Goal: Information Seeking & Learning: Learn about a topic

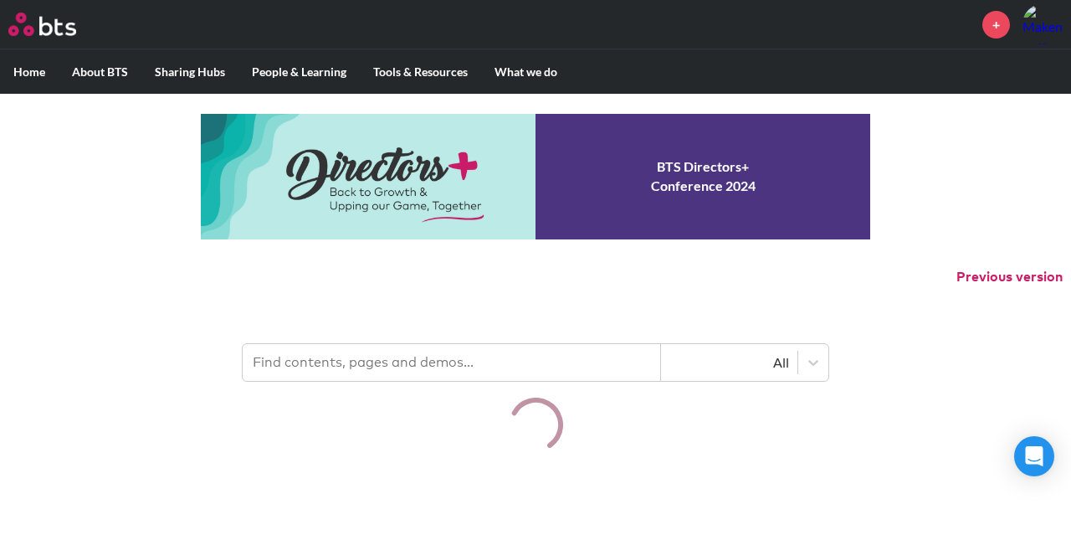
click at [475, 359] on input "text" at bounding box center [452, 362] width 418 height 37
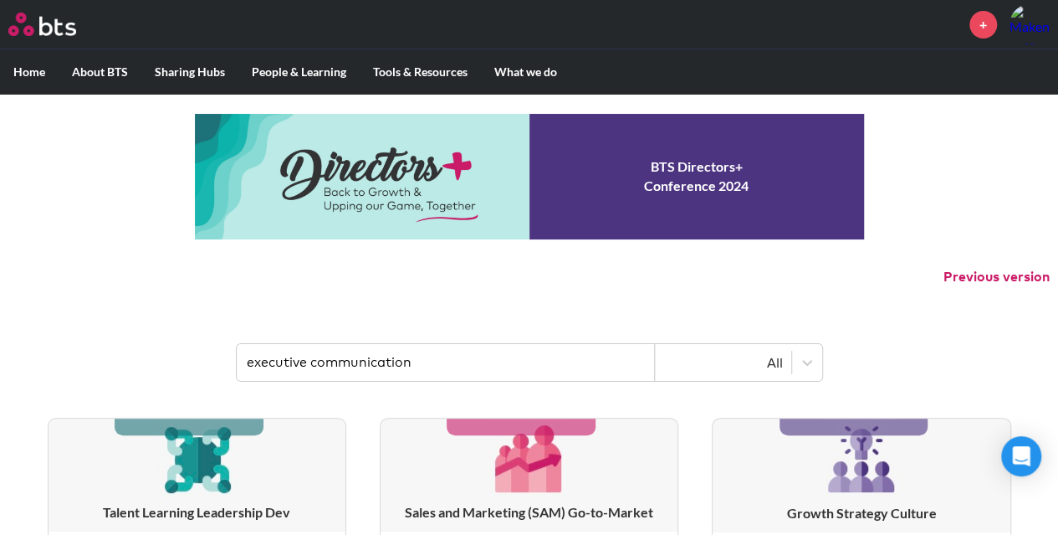
type input "executive communication"
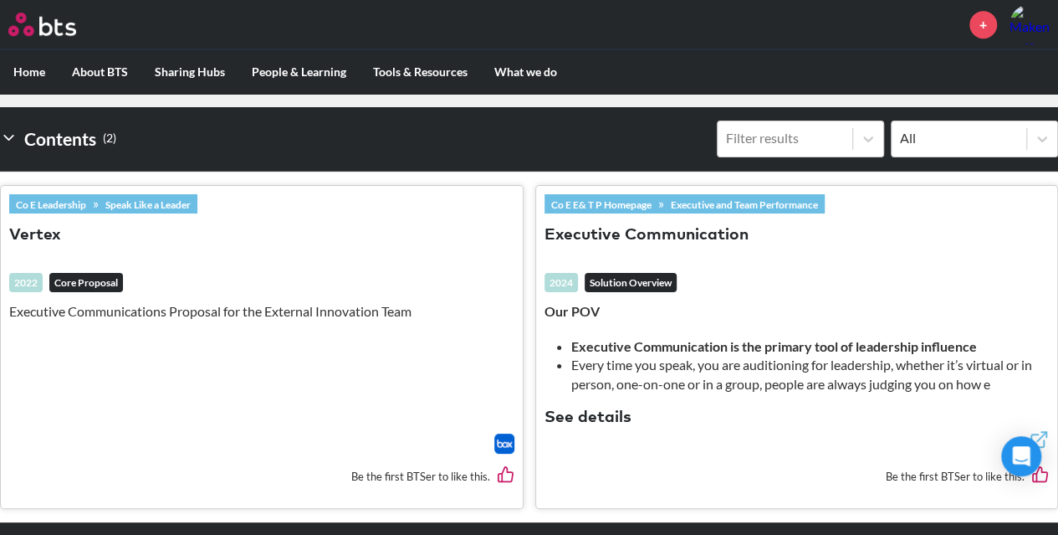
scroll to position [473, 0]
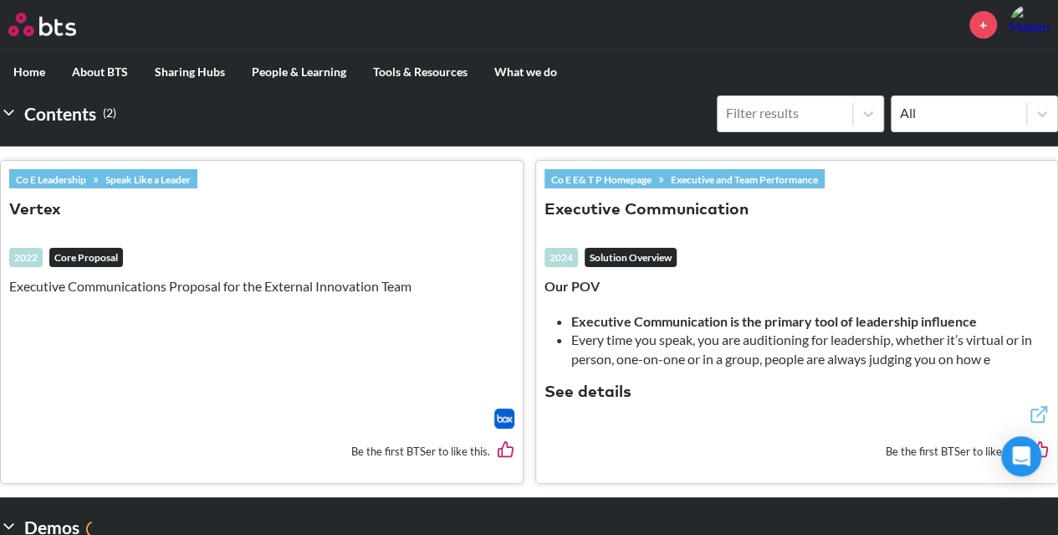
click at [634, 175] on link "Co E E& T P Homepage" at bounding box center [602, 179] width 114 height 18
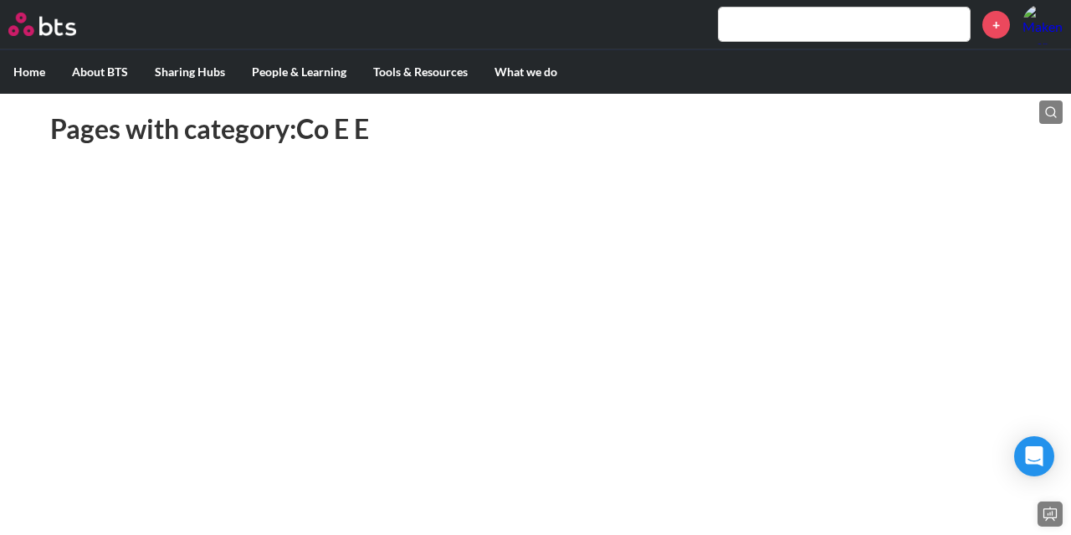
click at [303, 179] on main at bounding box center [535, 191] width 1071 height 29
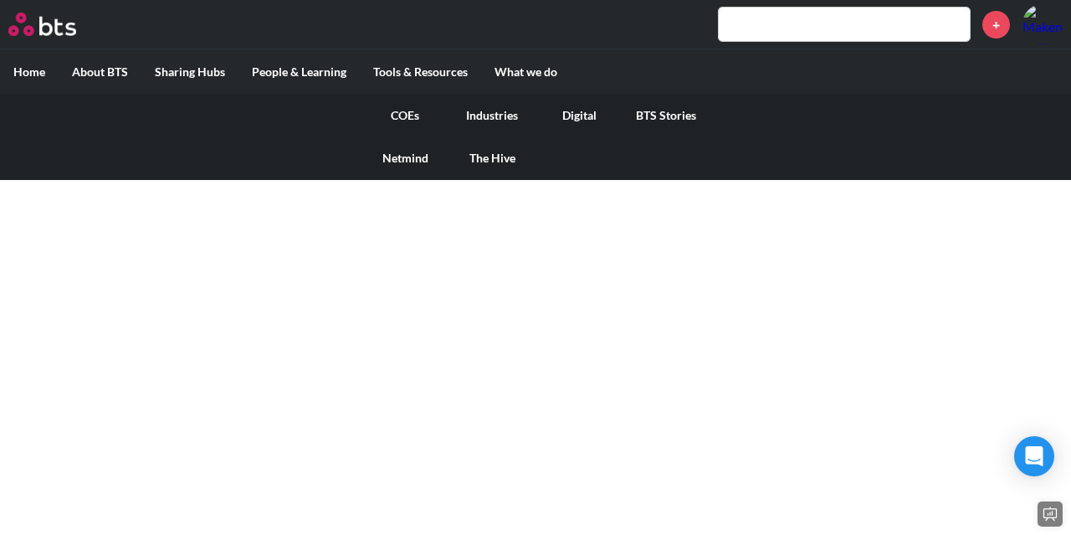
click at [407, 115] on link "COEs" at bounding box center [404, 115] width 87 height 43
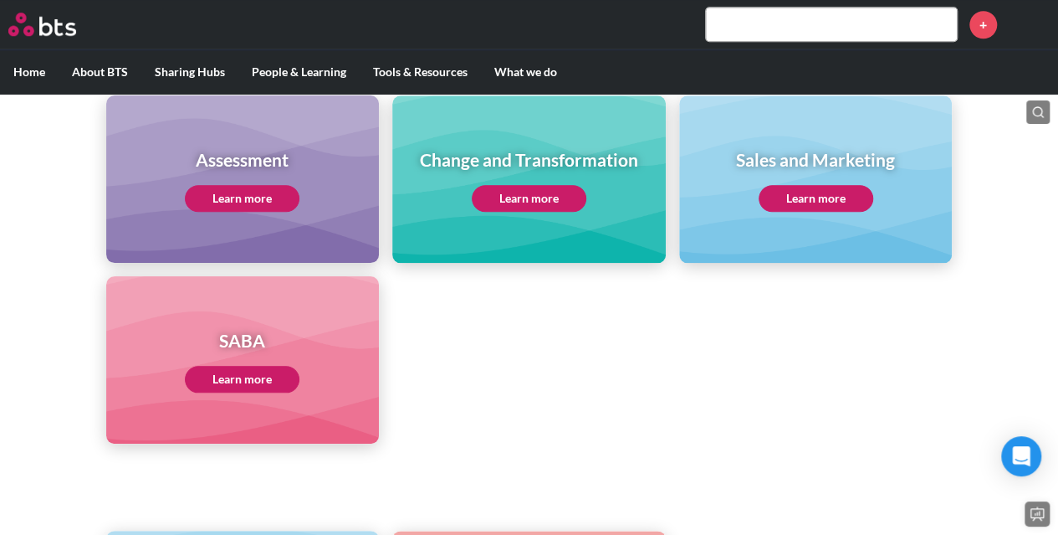
scroll to position [739, 0]
click at [243, 376] on link "Learn more" at bounding box center [242, 378] width 115 height 27
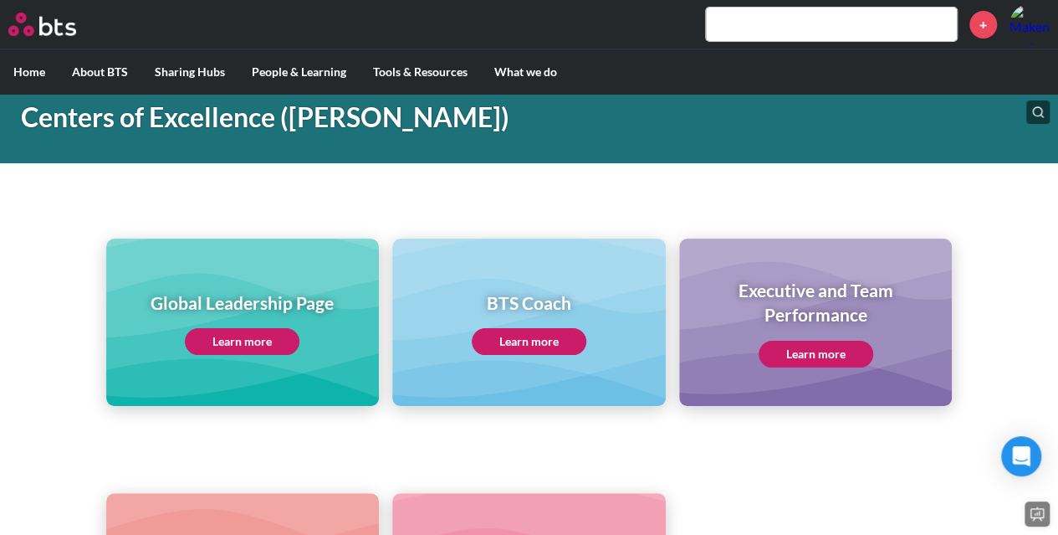
scroll to position [92, 0]
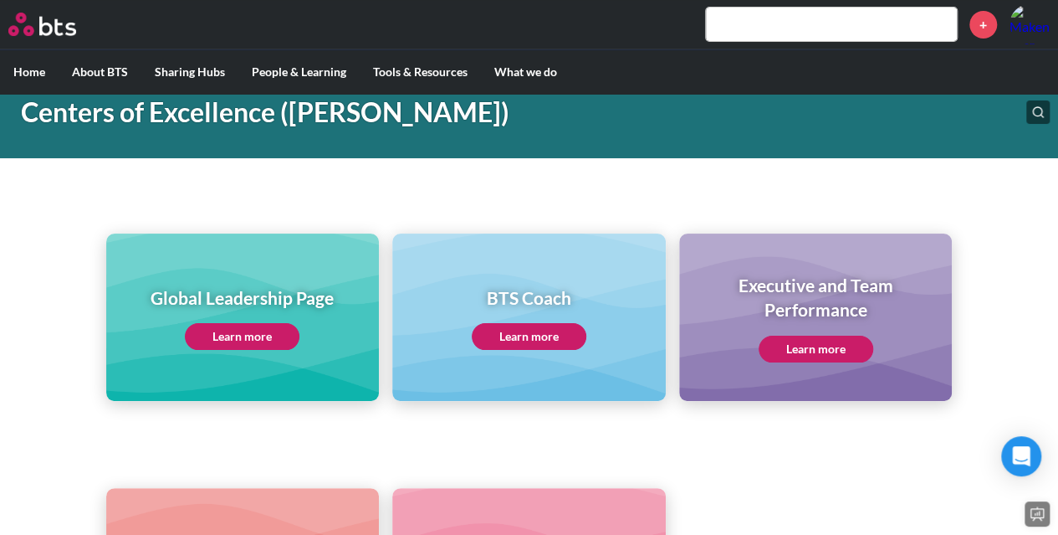
click at [835, 348] on link "Learn more" at bounding box center [816, 348] width 115 height 27
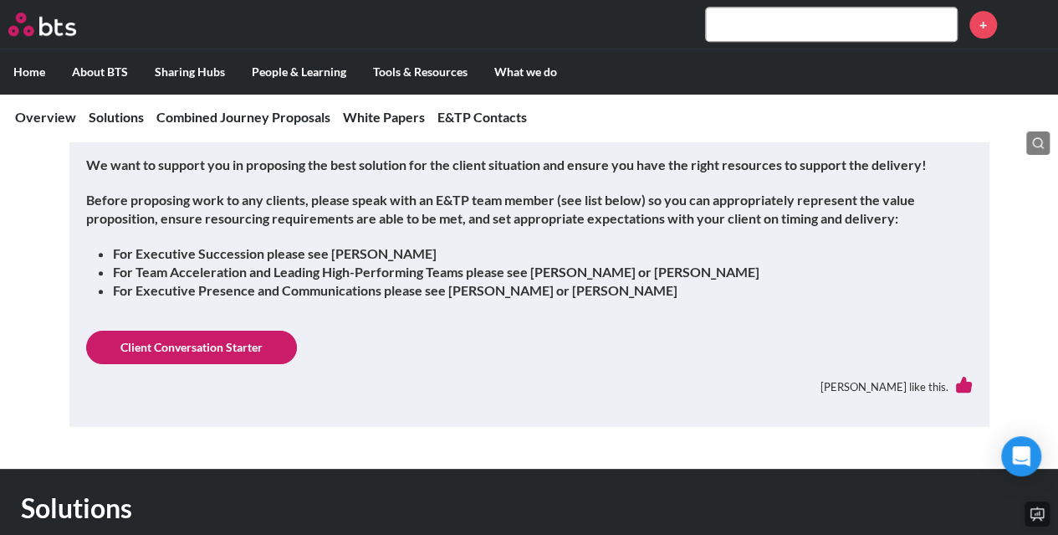
scroll to position [632, 0]
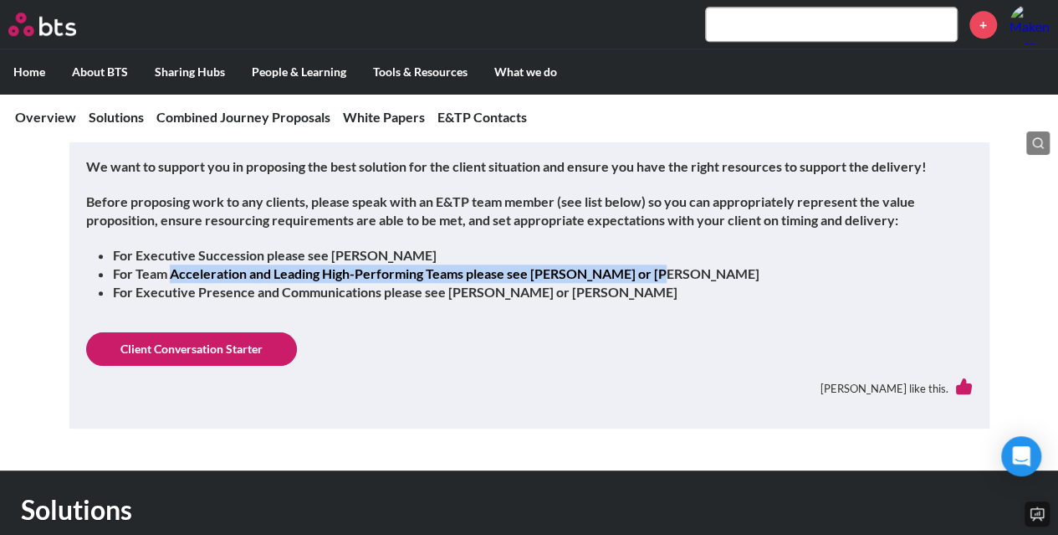
drag, startPoint x: 222, startPoint y: 279, endPoint x: 654, endPoint y: 277, distance: 432.5
click at [654, 277] on strong "For Team Acceleration and Leading High-Performing Teams please see [PERSON_NAME…" at bounding box center [436, 273] width 647 height 16
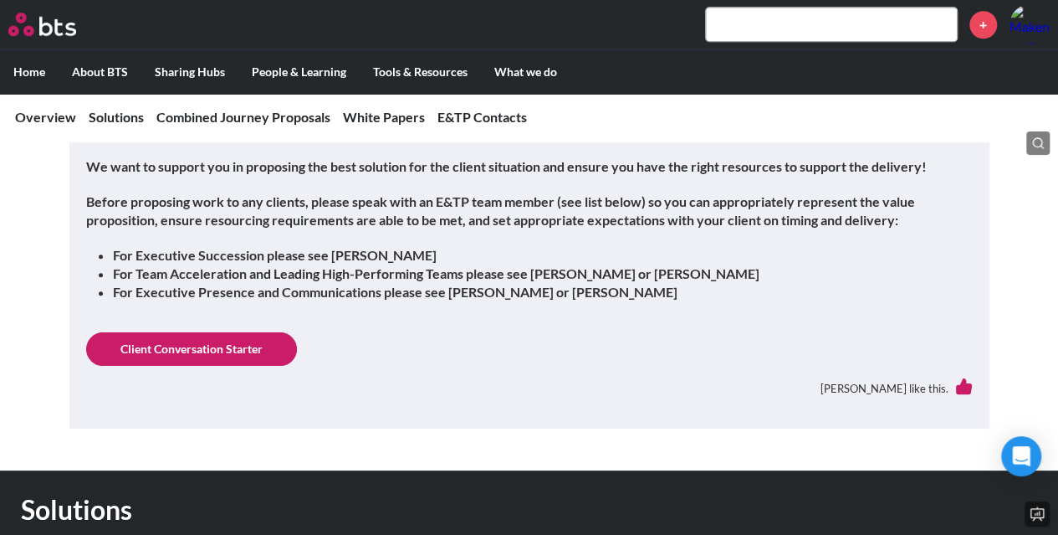
drag, startPoint x: 543, startPoint y: 302, endPoint x: 690, endPoint y: 296, distance: 147.3
click at [690, 296] on li "For Executive Presence and Communications please see [PERSON_NAME] or [PERSON_N…" at bounding box center [536, 292] width 847 height 18
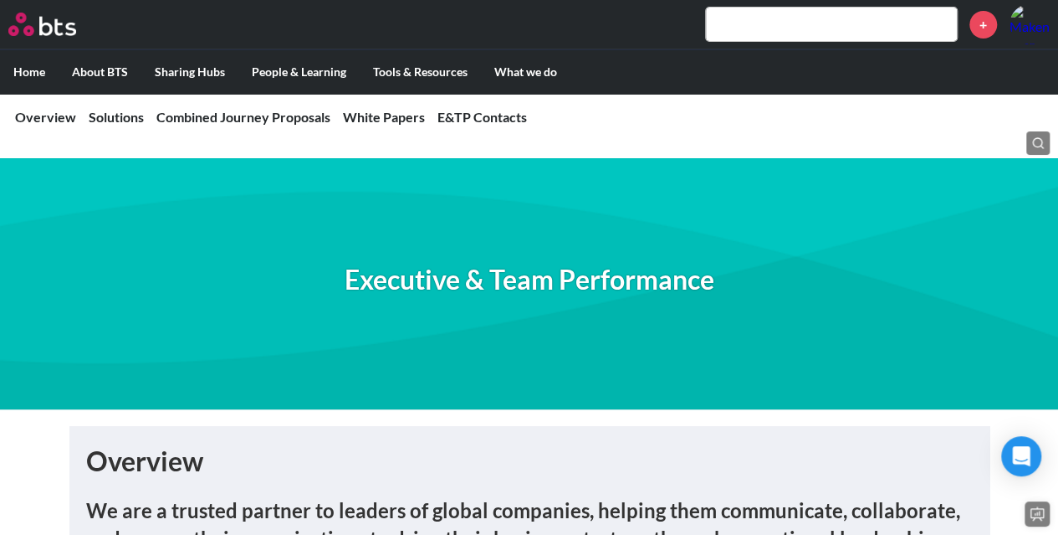
scroll to position [6, 0]
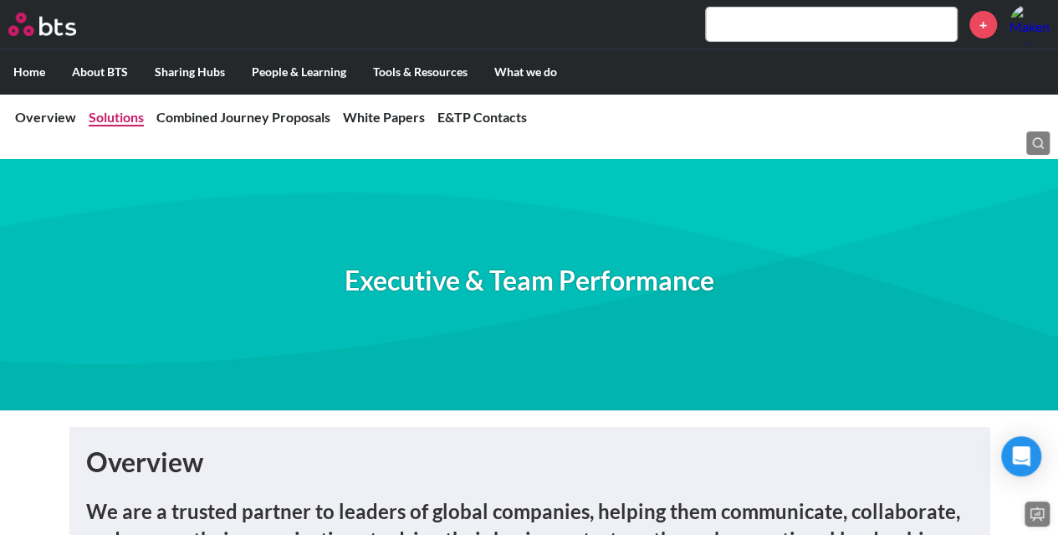
click at [120, 118] on link "Solutions" at bounding box center [116, 117] width 55 height 16
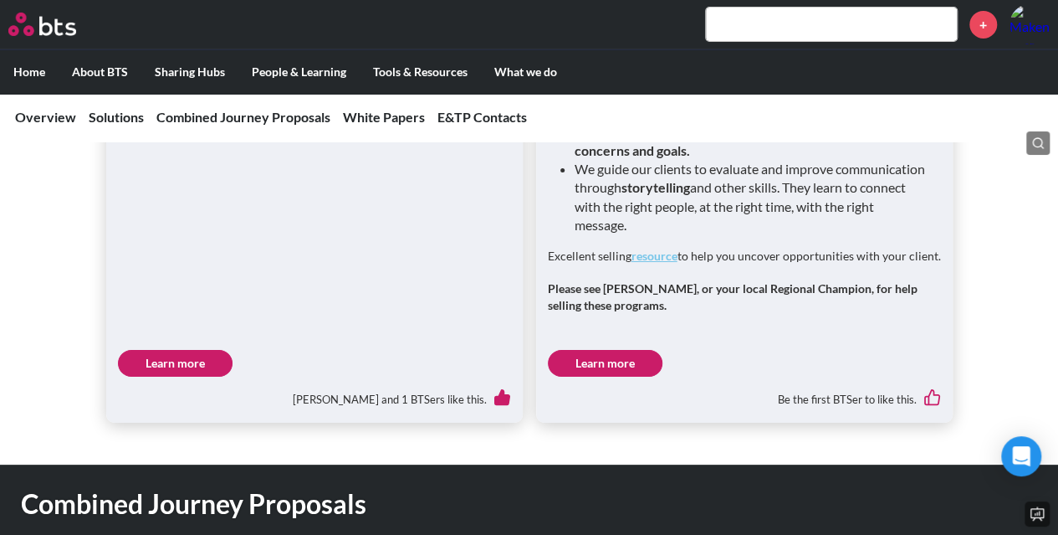
scroll to position [2960, 0]
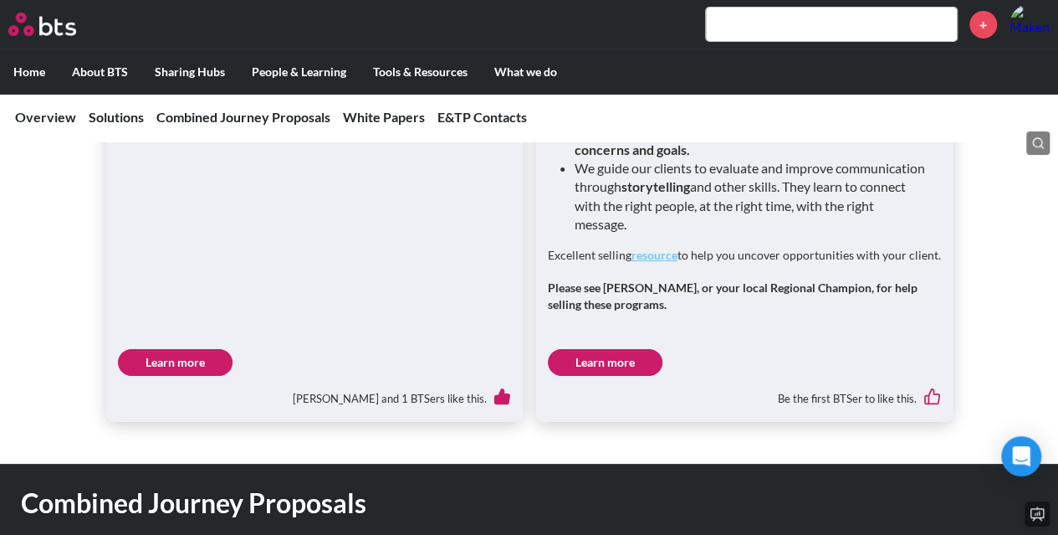
click at [659, 248] on link "resource" at bounding box center [655, 255] width 46 height 14
